Goal: Task Accomplishment & Management: Use online tool/utility

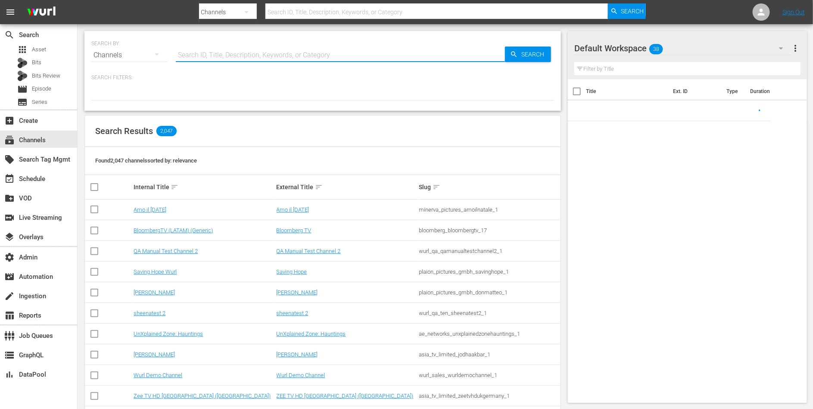
click at [236, 61] on div "Search ID, Title, Description, Keywords, or Category" at bounding box center [340, 55] width 329 height 21
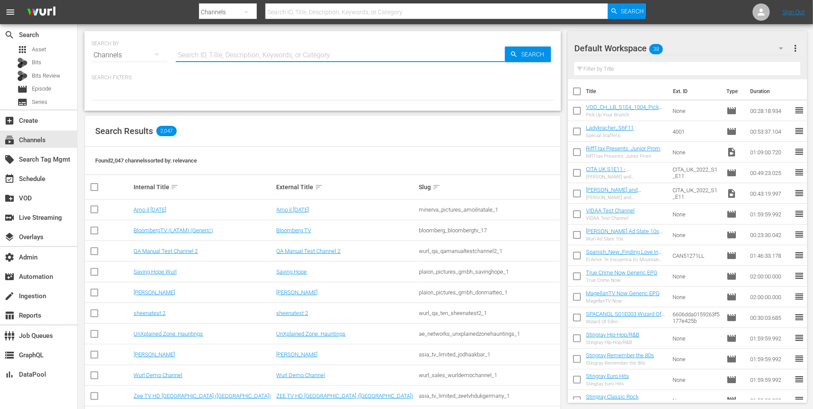
paste input "global_fan_tv_gfnsoccer_1"
type input "global_fan_tv_gfnsoccer_1"
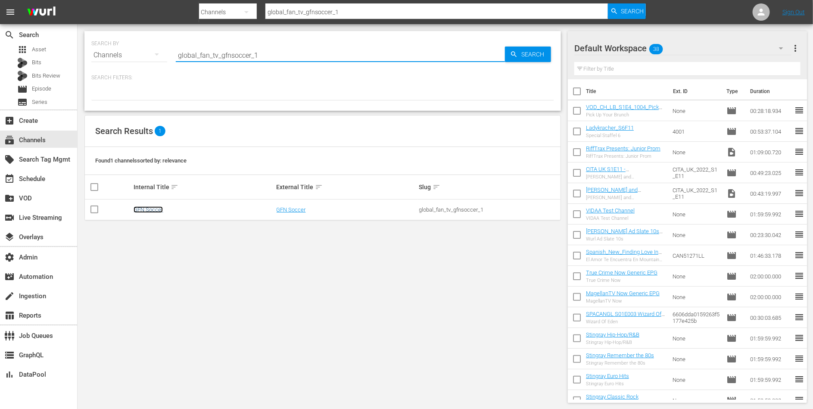
click at [147, 211] on link "GFN Soccer" at bounding box center [148, 209] width 29 height 6
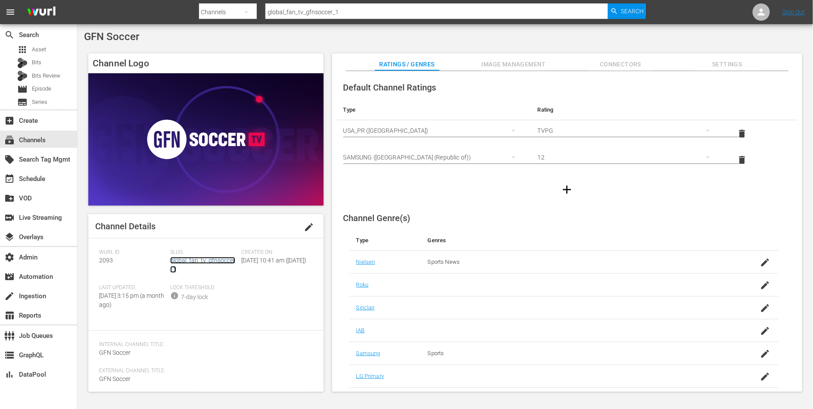
click at [218, 261] on link "global_fan_tv_gfnsoccer_1" at bounding box center [202, 265] width 65 height 16
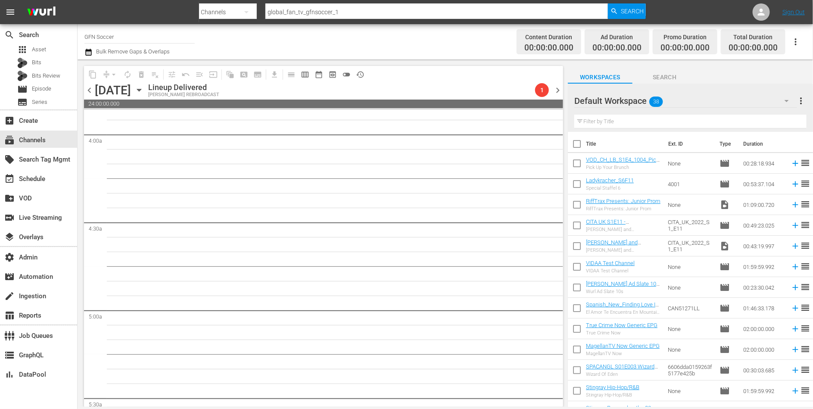
scroll to position [693, 0]
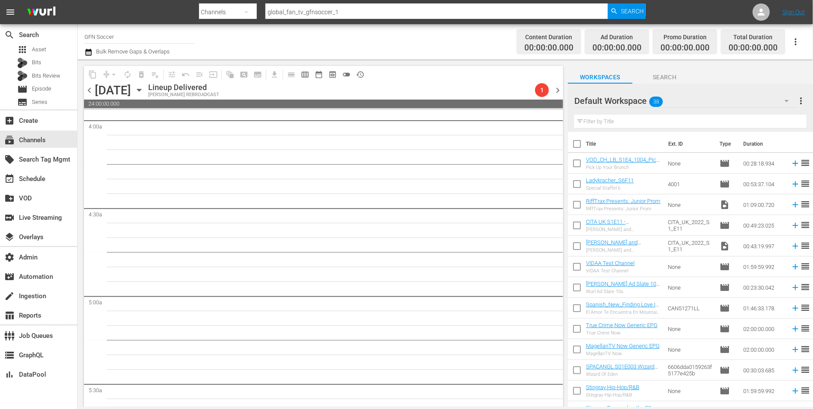
click at [561, 90] on span "chevron_right" at bounding box center [557, 90] width 11 height 11
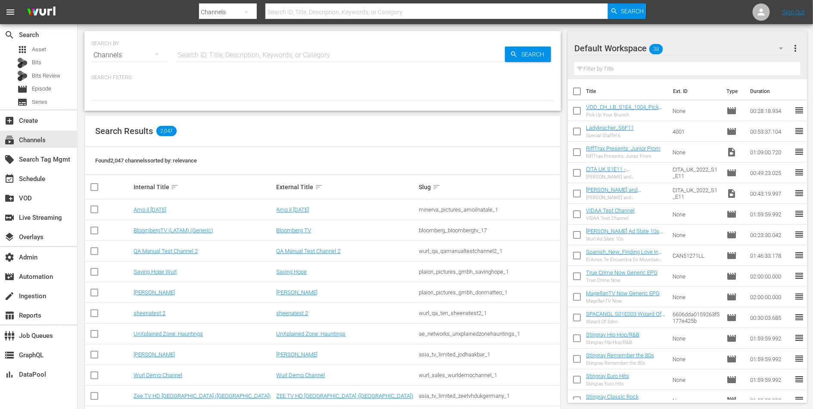
click at [259, 62] on input "text" at bounding box center [340, 55] width 329 height 21
click at [360, 78] on p "Search Filters:" at bounding box center [322, 77] width 463 height 7
click at [289, 51] on input "text" at bounding box center [340, 55] width 329 height 21
type input "fifa"
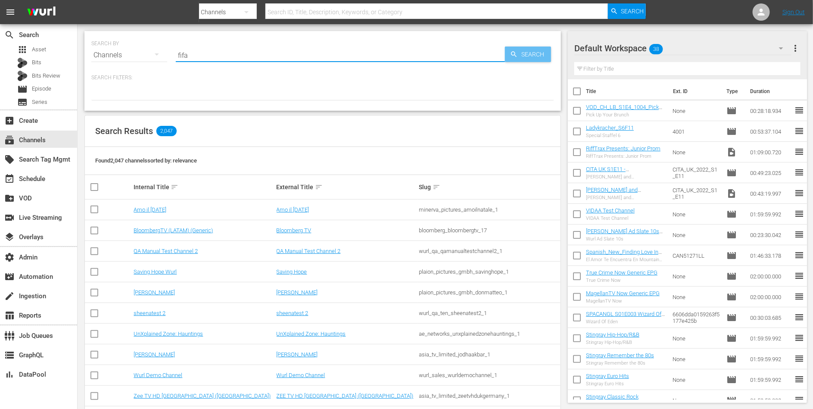
click at [522, 50] on span "Search" at bounding box center [534, 55] width 33 height 16
type input "fifa"
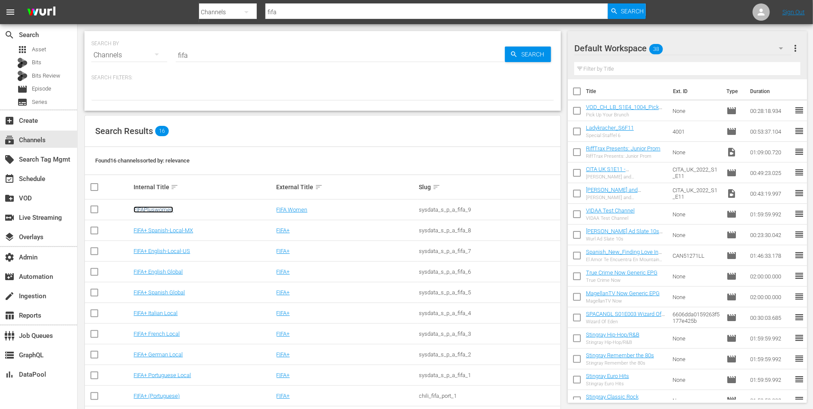
click at [155, 207] on link "FIFAPluswomen" at bounding box center [154, 209] width 40 height 6
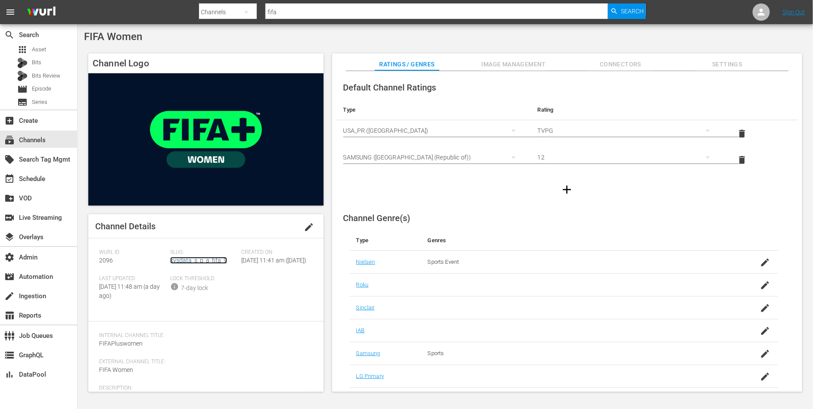
click at [171, 257] on link "sysdata_s_p_a_fifa_9" at bounding box center [198, 260] width 57 height 7
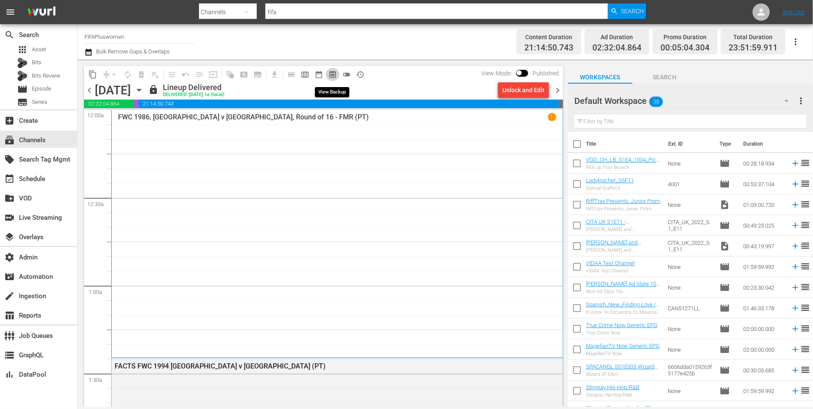
click at [331, 74] on span "preview_outlined" at bounding box center [332, 74] width 9 height 9
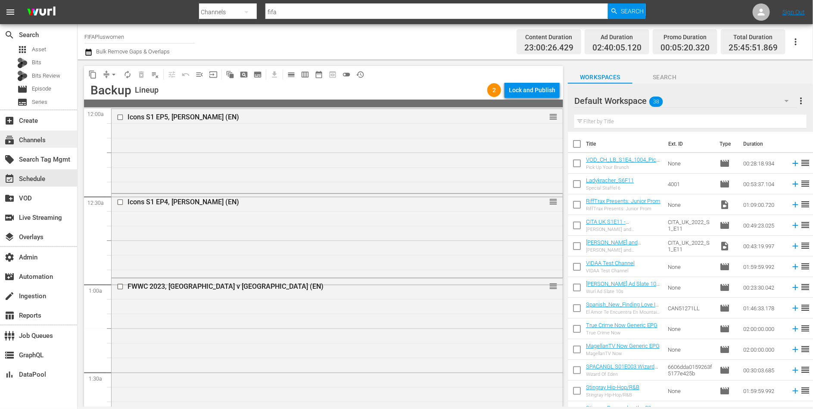
click at [34, 142] on div "subscriptions Channels" at bounding box center [24, 139] width 48 height 8
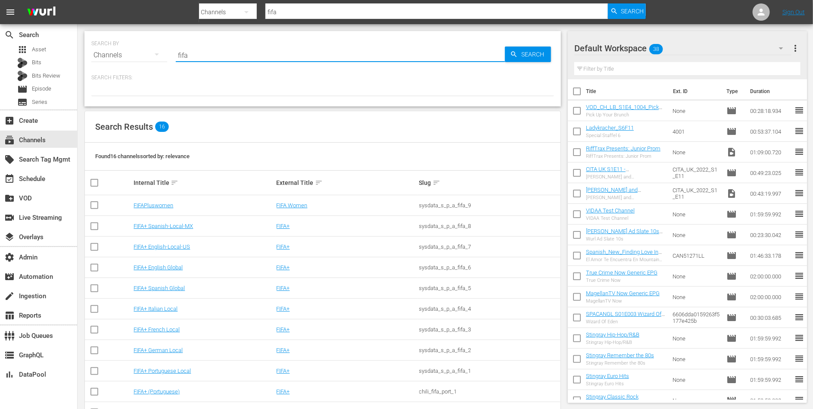
click at [204, 56] on input "fifa" at bounding box center [340, 55] width 329 height 21
click at [158, 204] on link "FIFAPluswomen" at bounding box center [154, 205] width 40 height 6
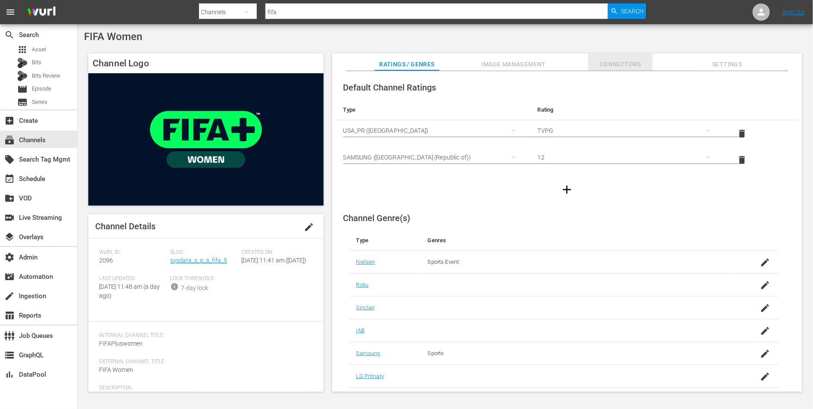
click at [626, 61] on span "Connectors" at bounding box center [620, 64] width 65 height 11
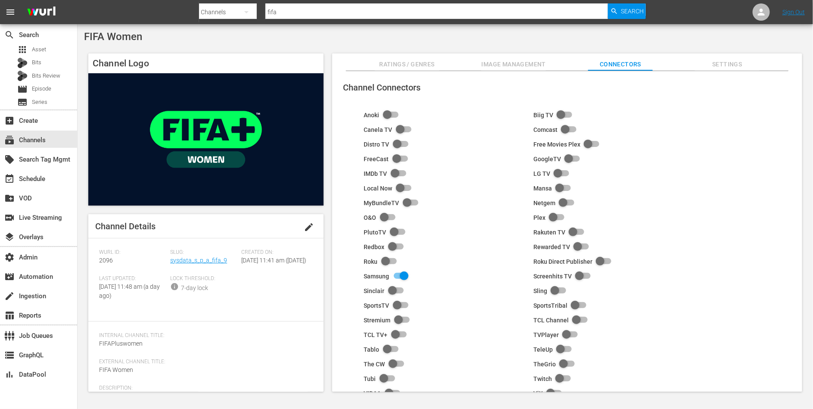
click at [405, 276] on input "checkbox" at bounding box center [399, 276] width 19 height 10
checkbox input "false"
click at [38, 141] on div "subscriptions Channels" at bounding box center [24, 139] width 48 height 8
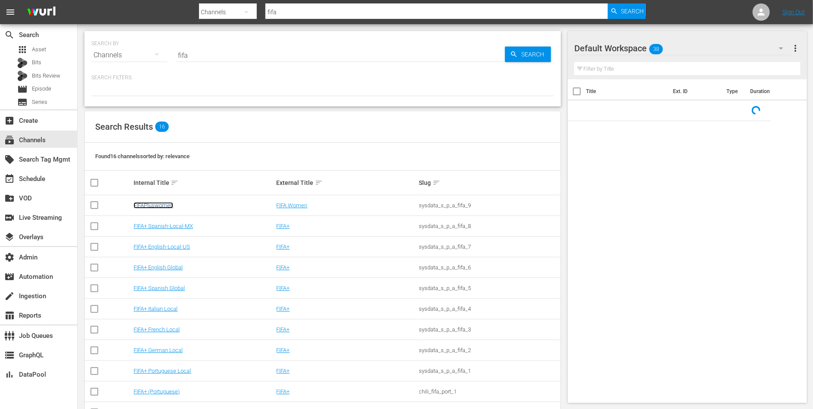
click at [150, 206] on link "FIFAPluswomen" at bounding box center [154, 205] width 40 height 6
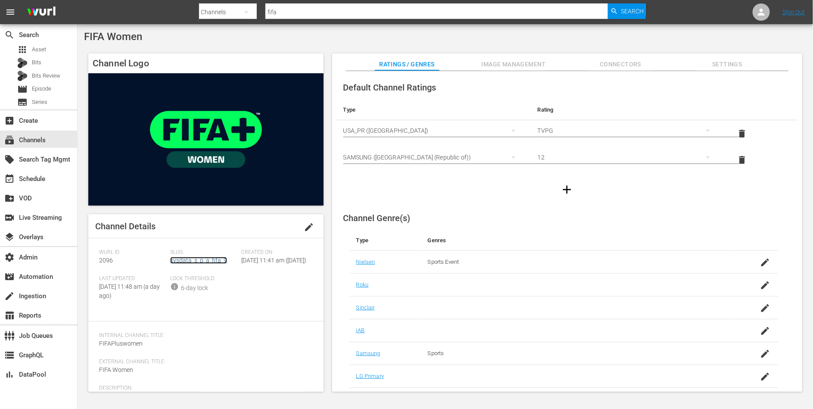
click at [181, 263] on link "sysdata_s_p_a_fifa_9" at bounding box center [198, 260] width 57 height 7
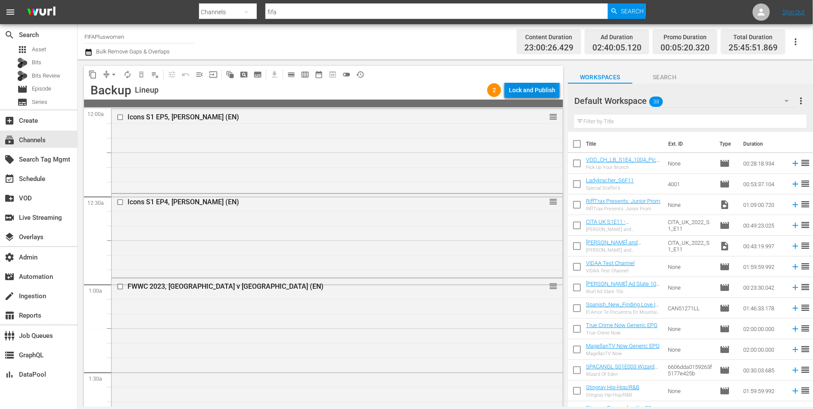
click at [533, 92] on div "Lock and Publish" at bounding box center [532, 90] width 47 height 16
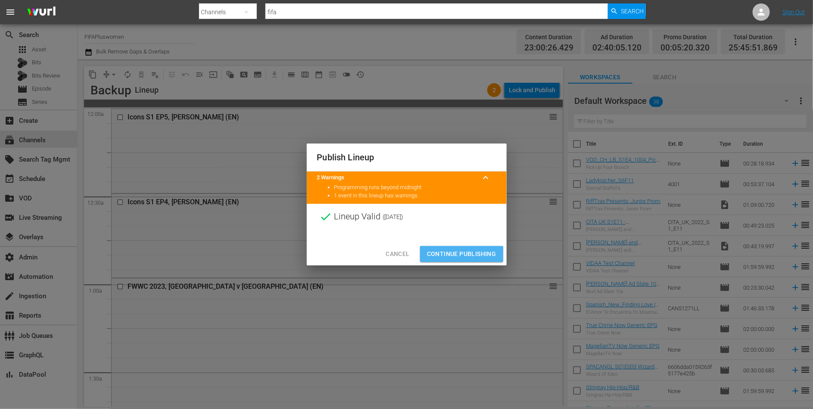
click at [457, 255] on span "Continue Publishing" at bounding box center [461, 254] width 69 height 11
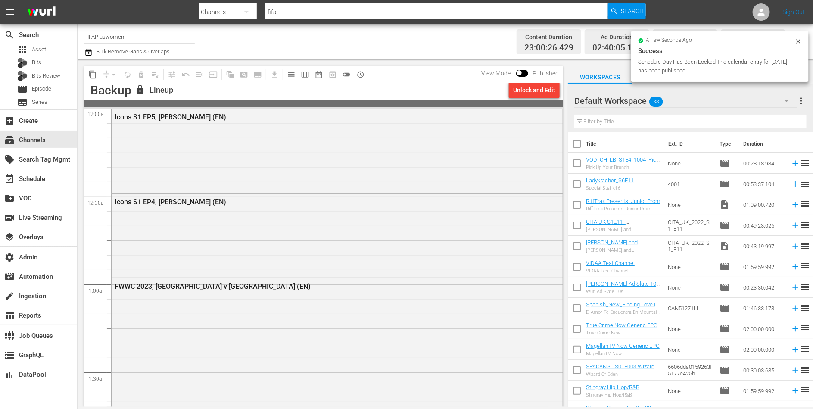
click at [379, 51] on div "Channel Title FIFAPluswomen Bulk Remove Gaps & Overlaps" at bounding box center [281, 41] width 394 height 31
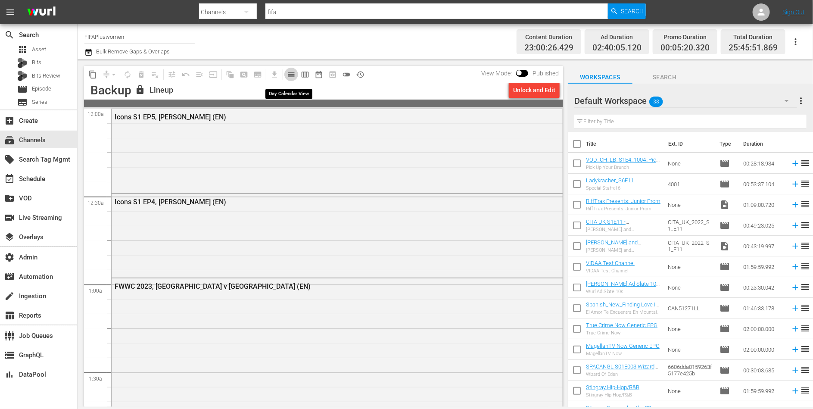
click at [289, 73] on span "calendar_view_day_outlined" at bounding box center [291, 74] width 9 height 9
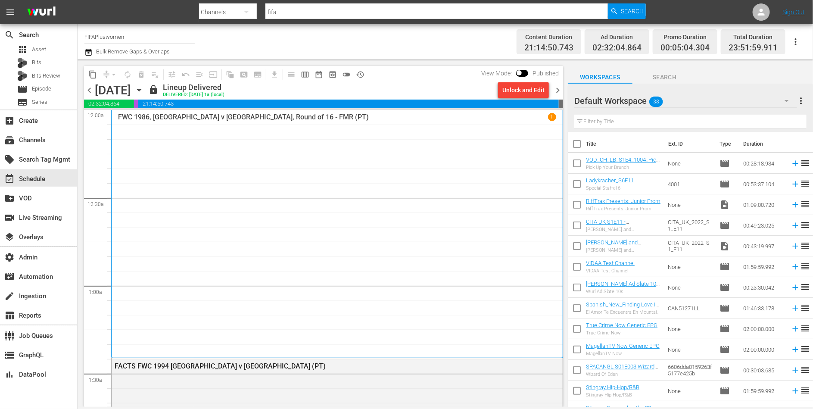
click at [560, 89] on span "chevron_right" at bounding box center [557, 90] width 11 height 11
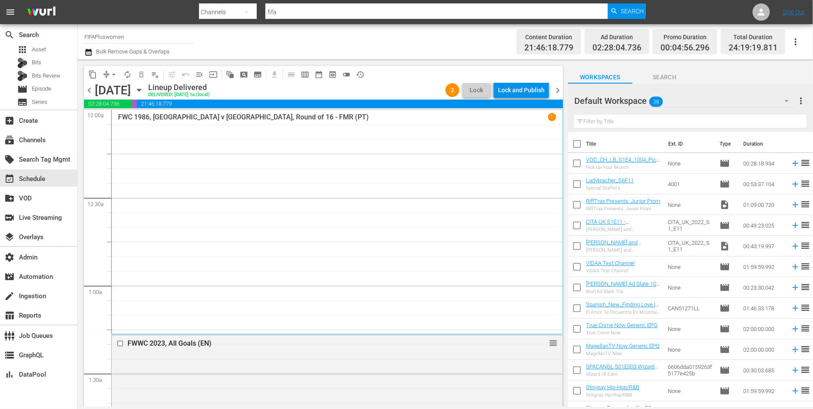
click at [560, 90] on span "chevron_right" at bounding box center [557, 90] width 11 height 11
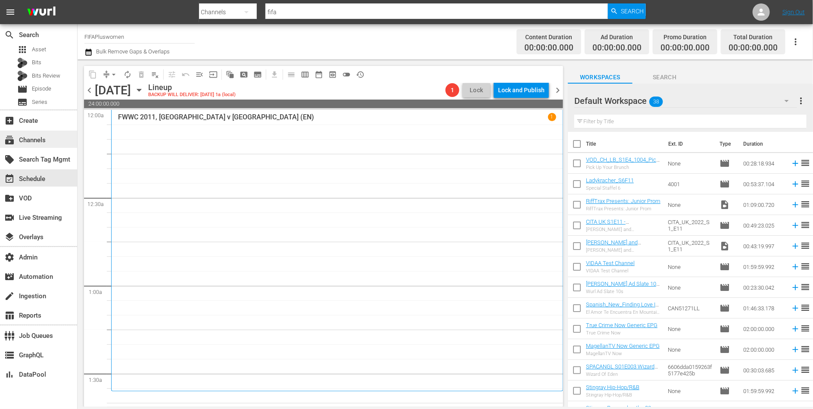
click at [33, 145] on div "subscriptions Channels" at bounding box center [38, 139] width 77 height 17
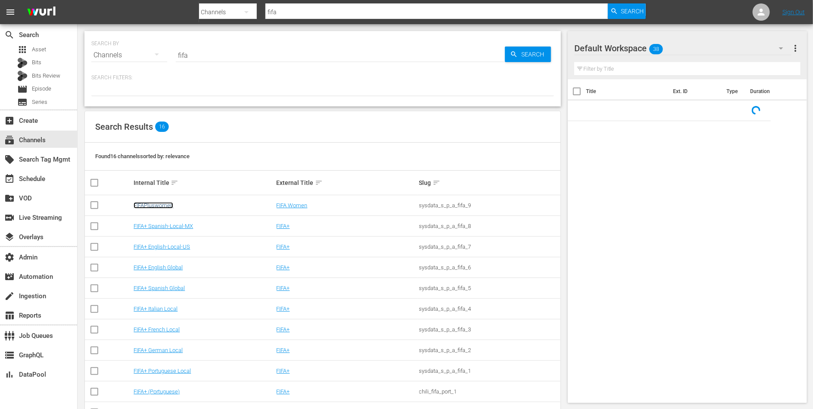
click at [152, 203] on link "FIFAPluswomen" at bounding box center [154, 205] width 40 height 6
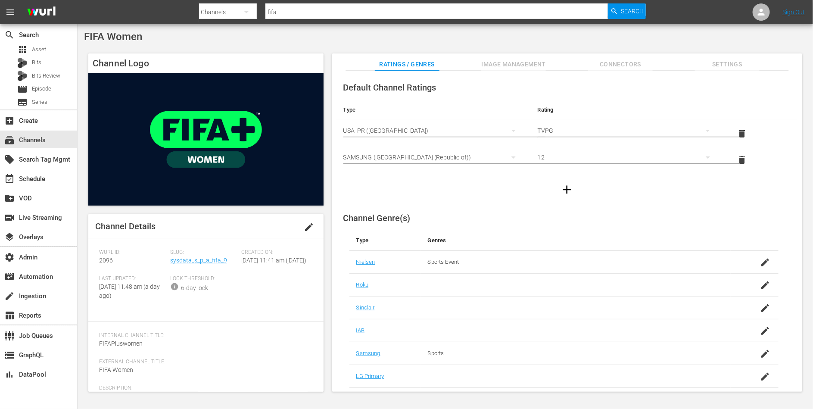
click at [632, 62] on span "Connectors" at bounding box center [620, 64] width 65 height 11
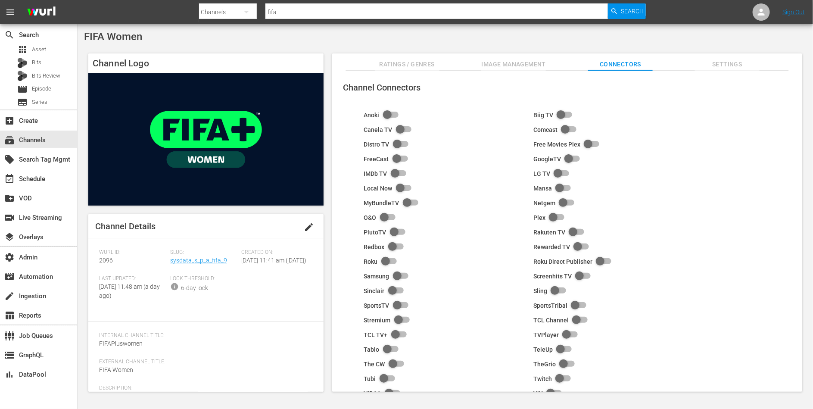
scroll to position [54, 0]
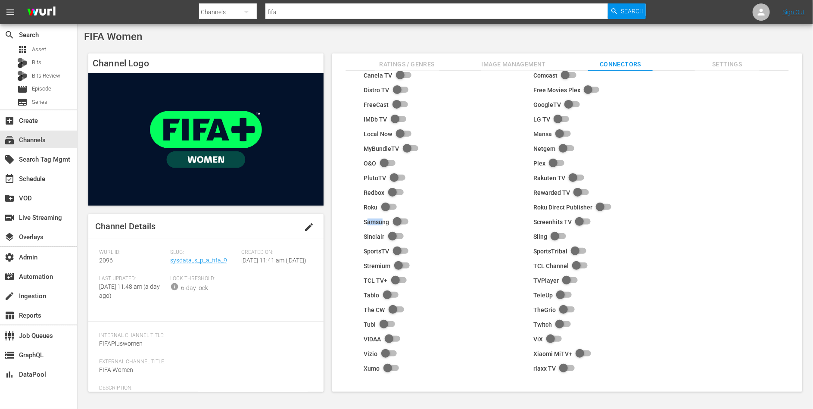
drag, startPoint x: 366, startPoint y: 224, endPoint x: 381, endPoint y: 224, distance: 15.5
click at [381, 224] on div "Samsung" at bounding box center [376, 221] width 25 height 7
